Goal: Task Accomplishment & Management: Use online tool/utility

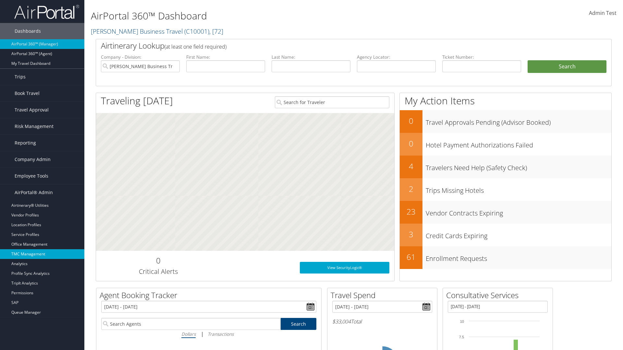
click at [42, 254] on link "TMC Management" at bounding box center [42, 254] width 84 height 10
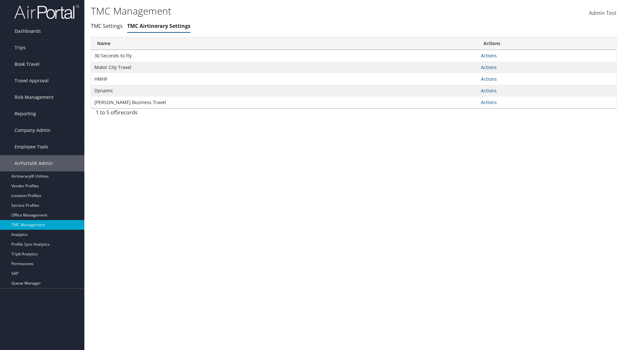
click at [488, 55] on link "Actions" at bounding box center [489, 56] width 16 height 6
click at [464, 87] on link "Manage Air notes" at bounding box center [465, 87] width 60 height 11
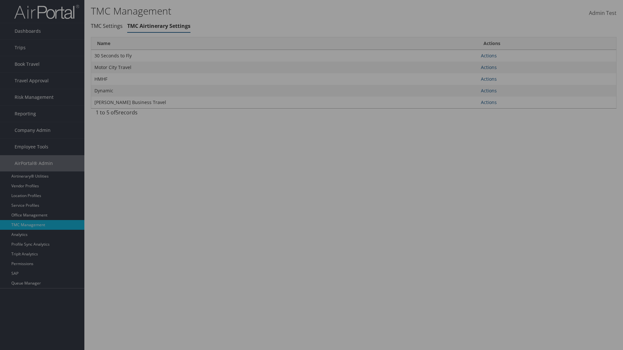
click at [0, 0] on link "Table Actions" at bounding box center [0, 0] width 0 height 0
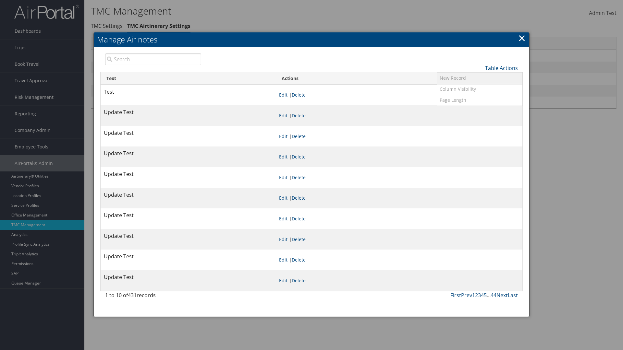
click at [479, 78] on link "New Record" at bounding box center [479, 78] width 85 height 11
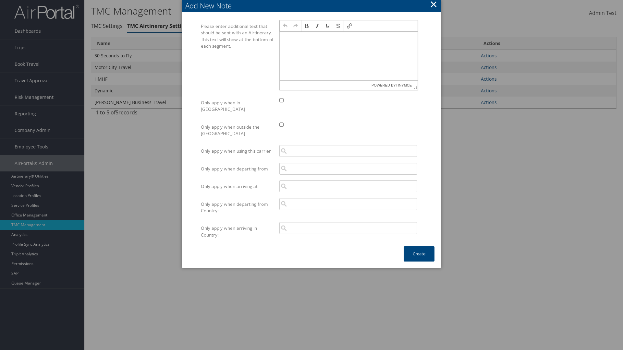
click at [348, 38] on p at bounding box center [348, 37] width 133 height 5
click at [419, 247] on button "Create" at bounding box center [418, 253] width 31 height 15
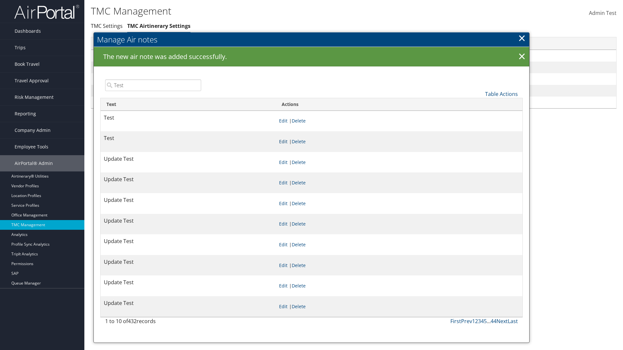
type input "Test"
click at [287, 141] on link "Edit" at bounding box center [283, 141] width 8 height 6
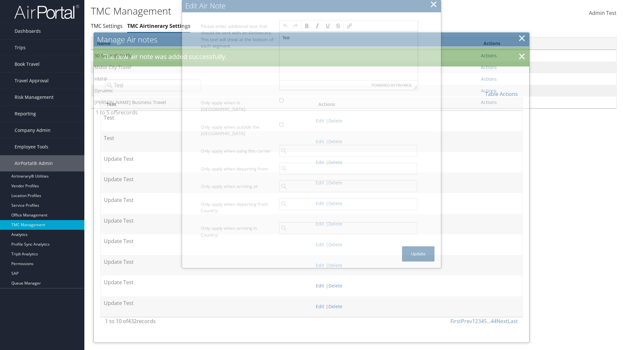
click at [348, 38] on p "Test" at bounding box center [348, 37] width 133 height 5
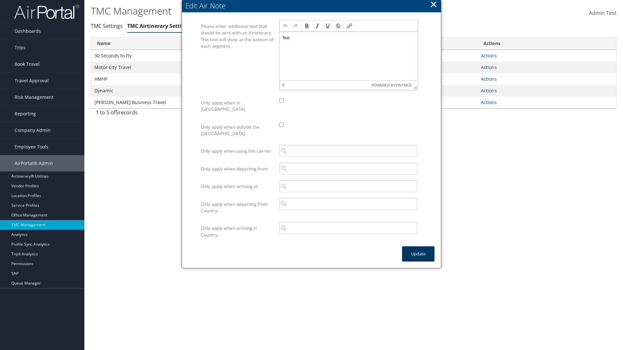
click at [418, 247] on button "Update" at bounding box center [418, 253] width 32 height 15
